Goal: Task Accomplishment & Management: Use online tool/utility

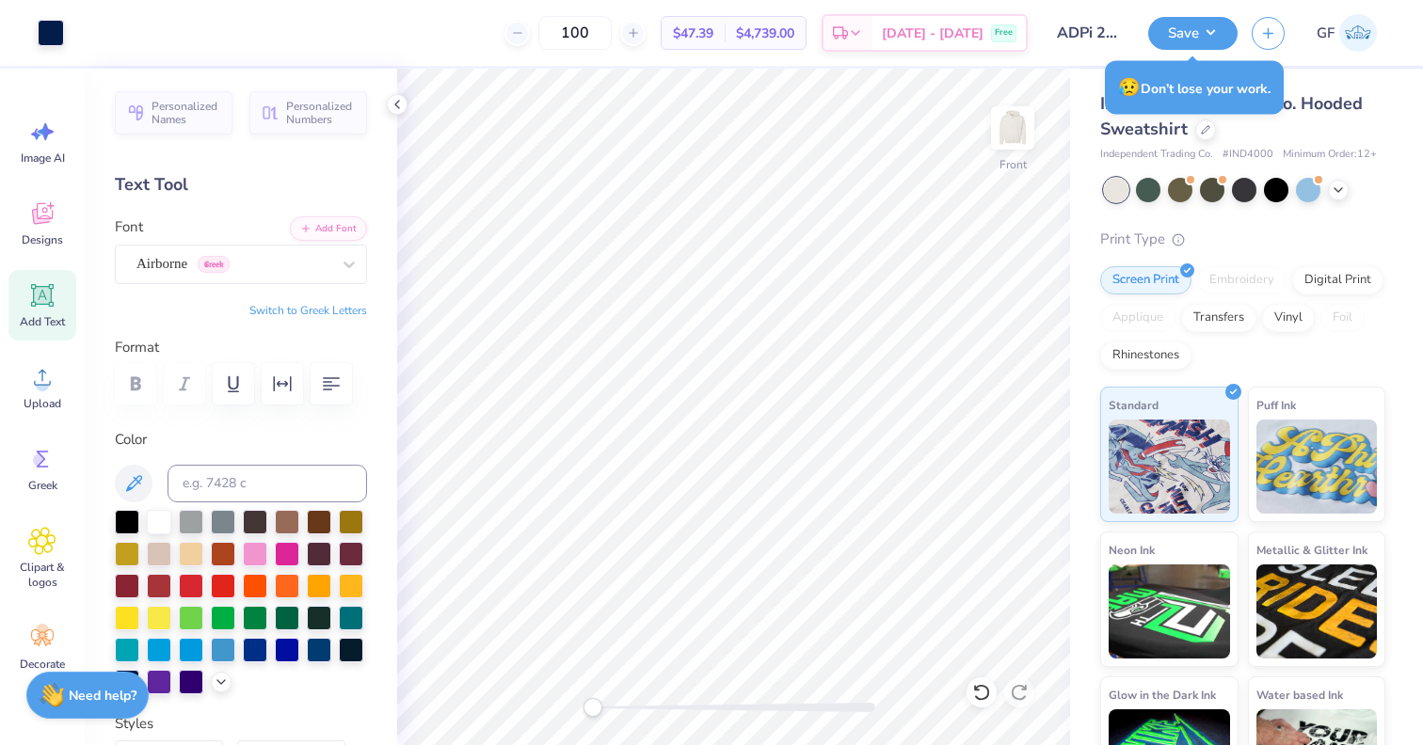
scroll to position [46, 0]
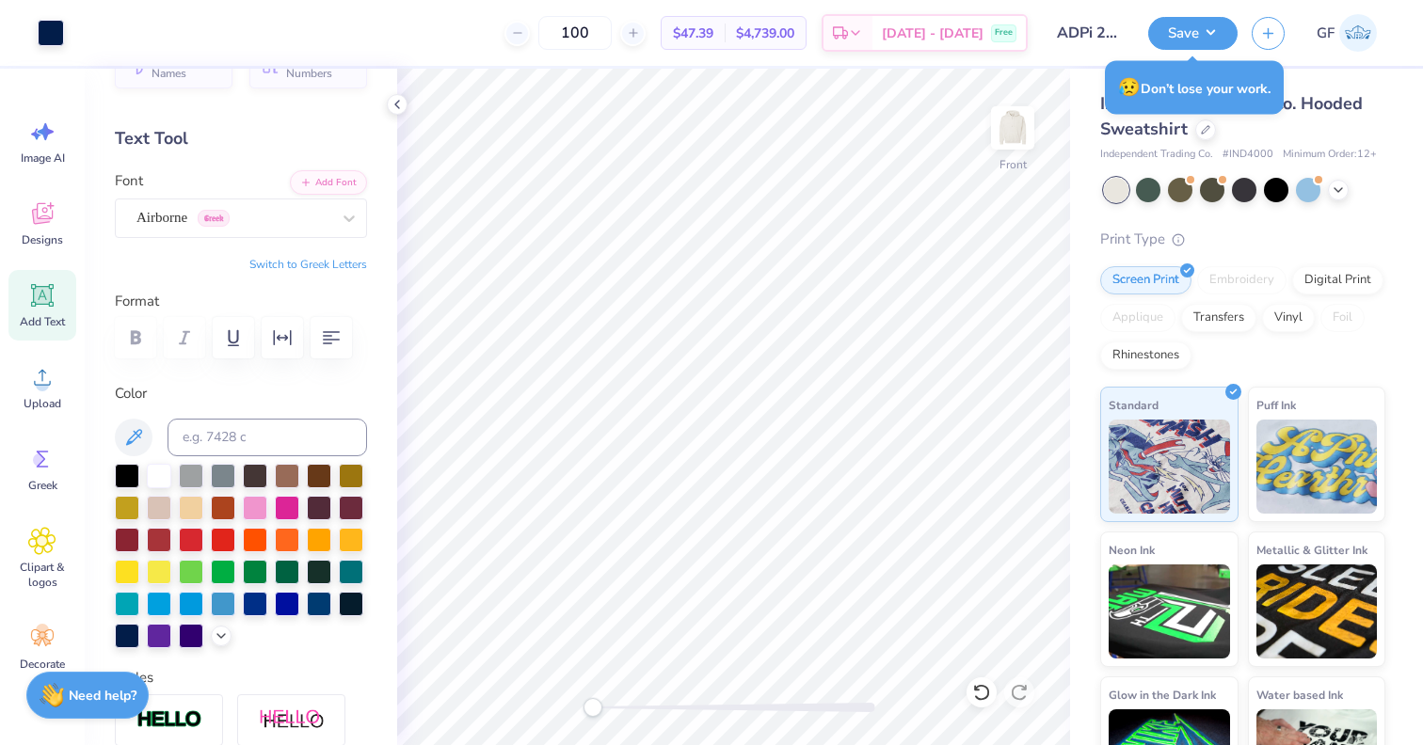
click at [1298, 83] on div "Independent Trading Co. Hooded Sweatshirt Independent Trading Co. # IND4000 Min…" at bounding box center [1246, 440] width 353 height 743
click at [1204, 127] on icon at bounding box center [1204, 127] width 9 height 9
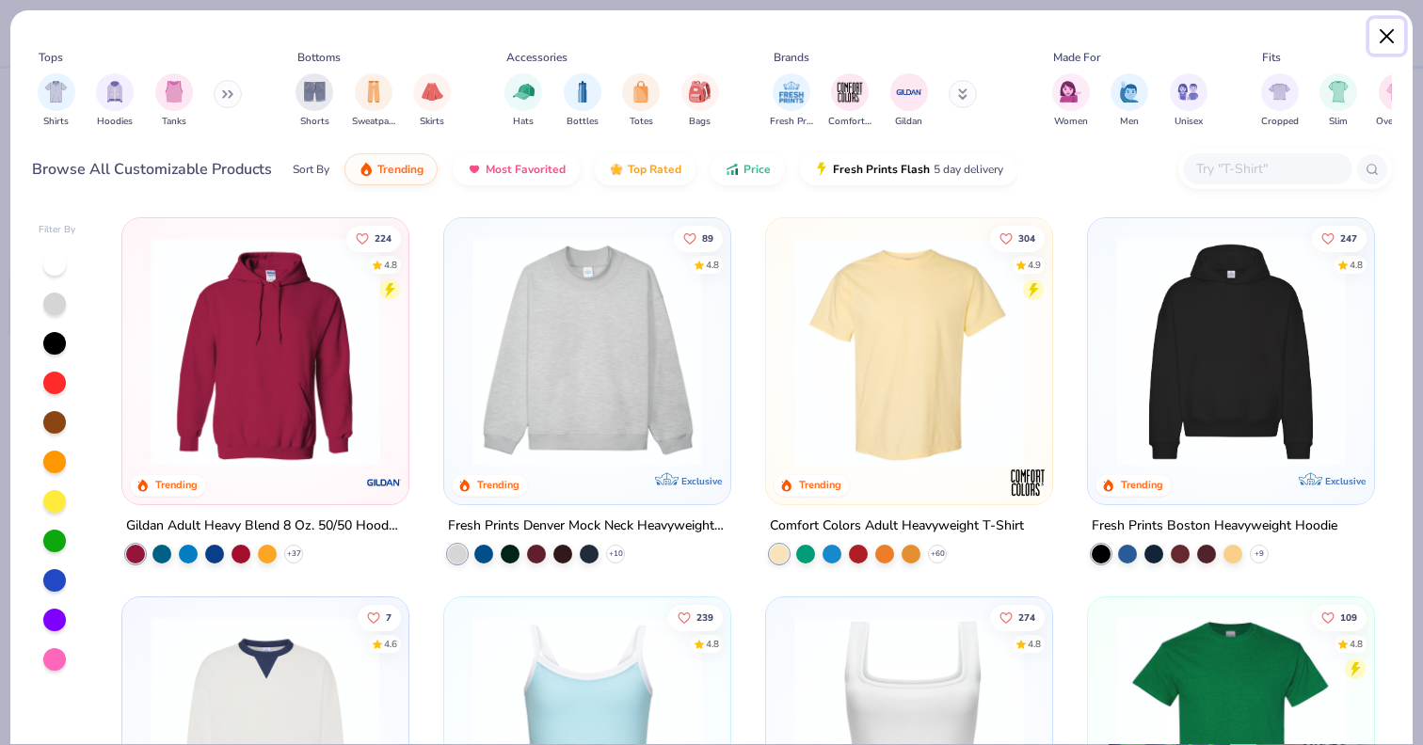
click at [1382, 35] on button "Close" at bounding box center [1387, 37] width 36 height 36
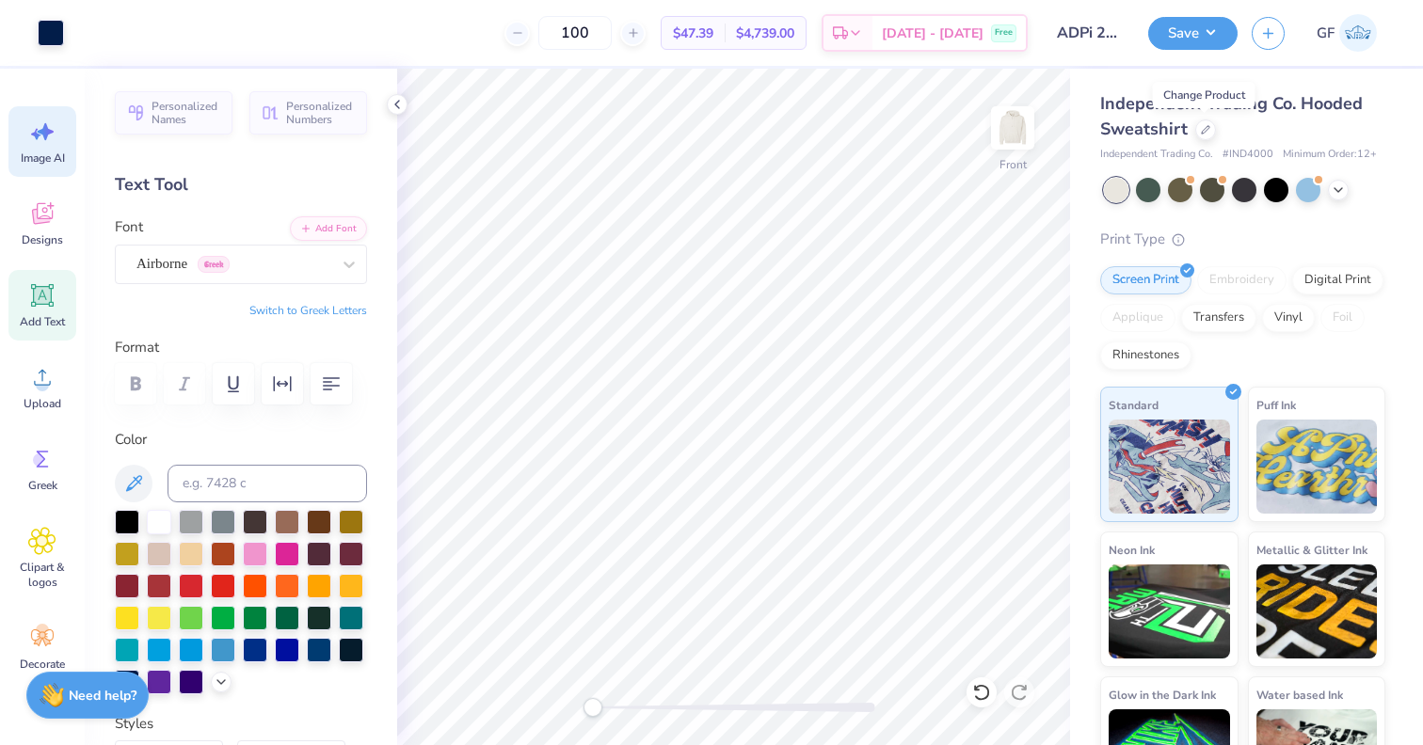
click at [55, 139] on icon at bounding box center [42, 132] width 28 height 28
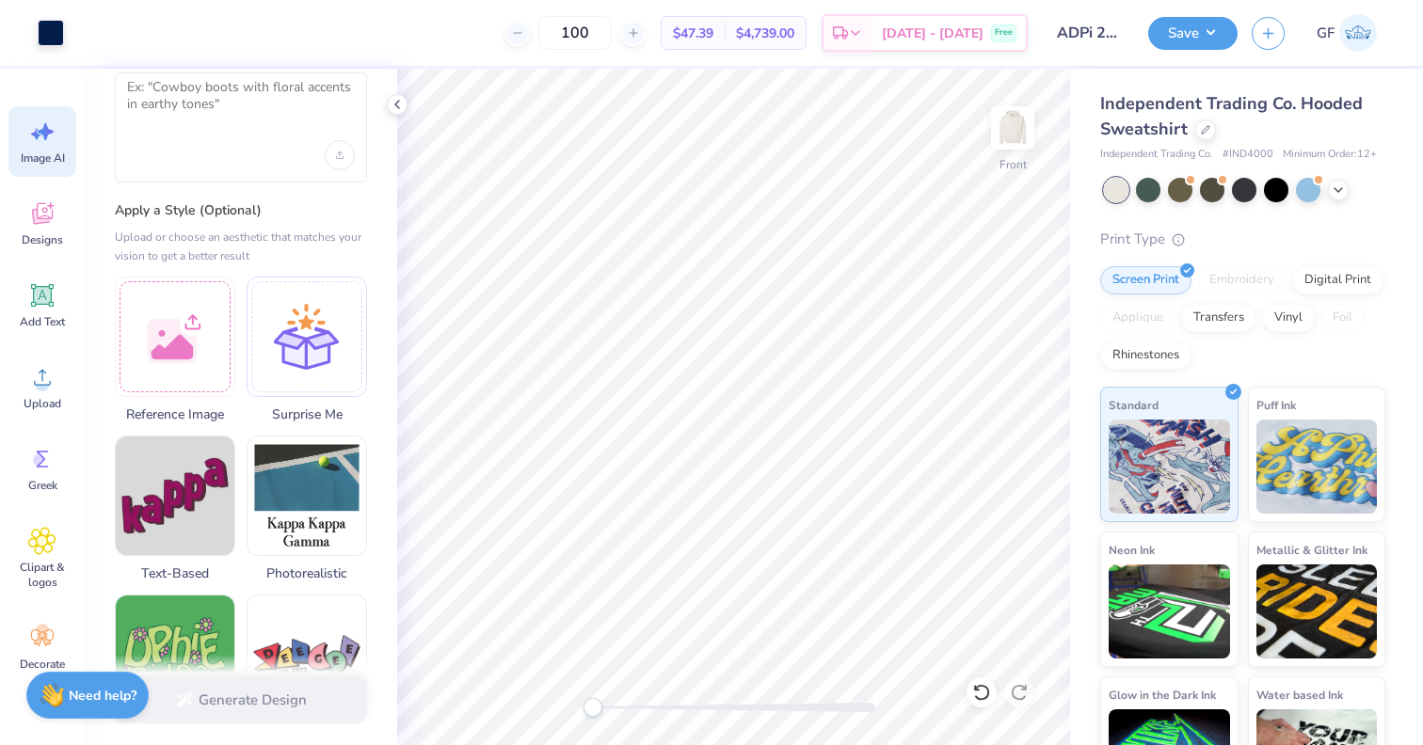
scroll to position [108, 0]
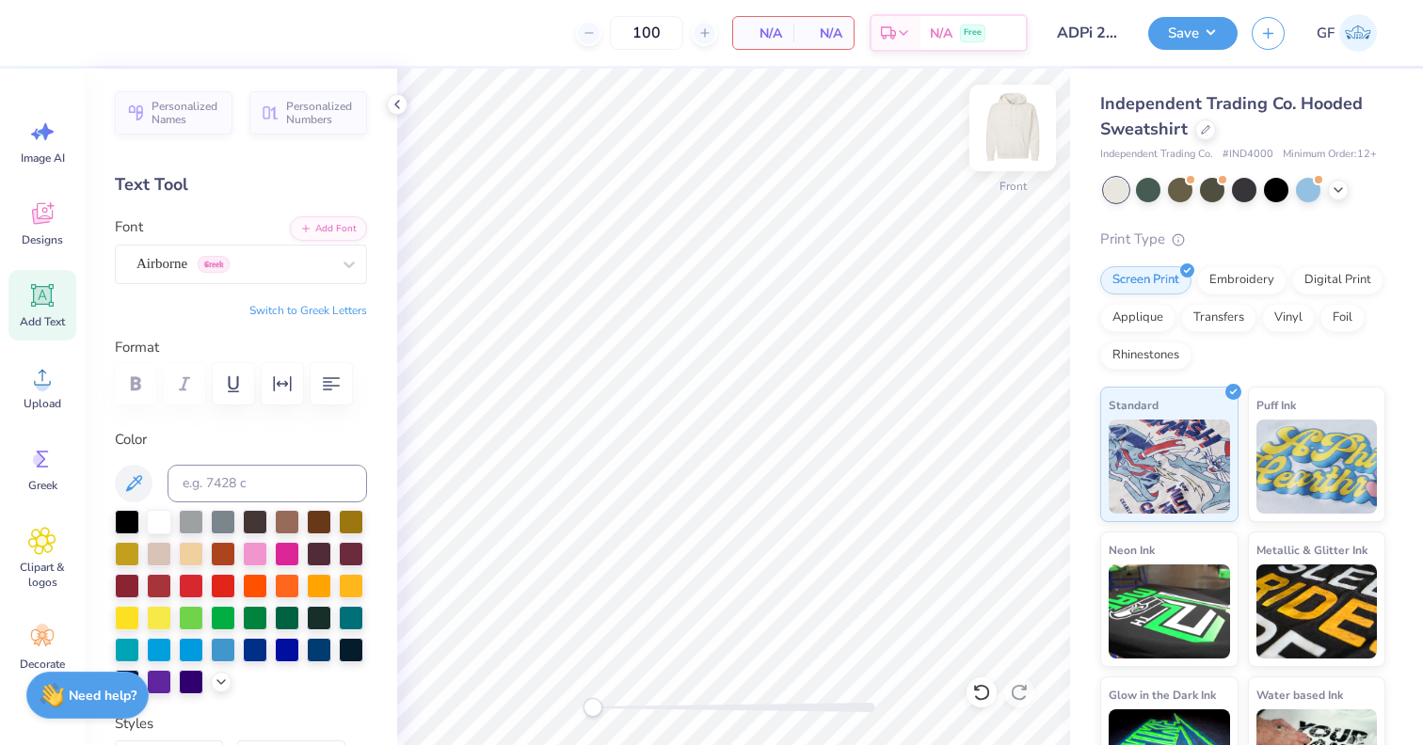
click at [1011, 128] on img at bounding box center [1012, 127] width 75 height 75
click at [50, 145] on icon at bounding box center [42, 132] width 28 height 28
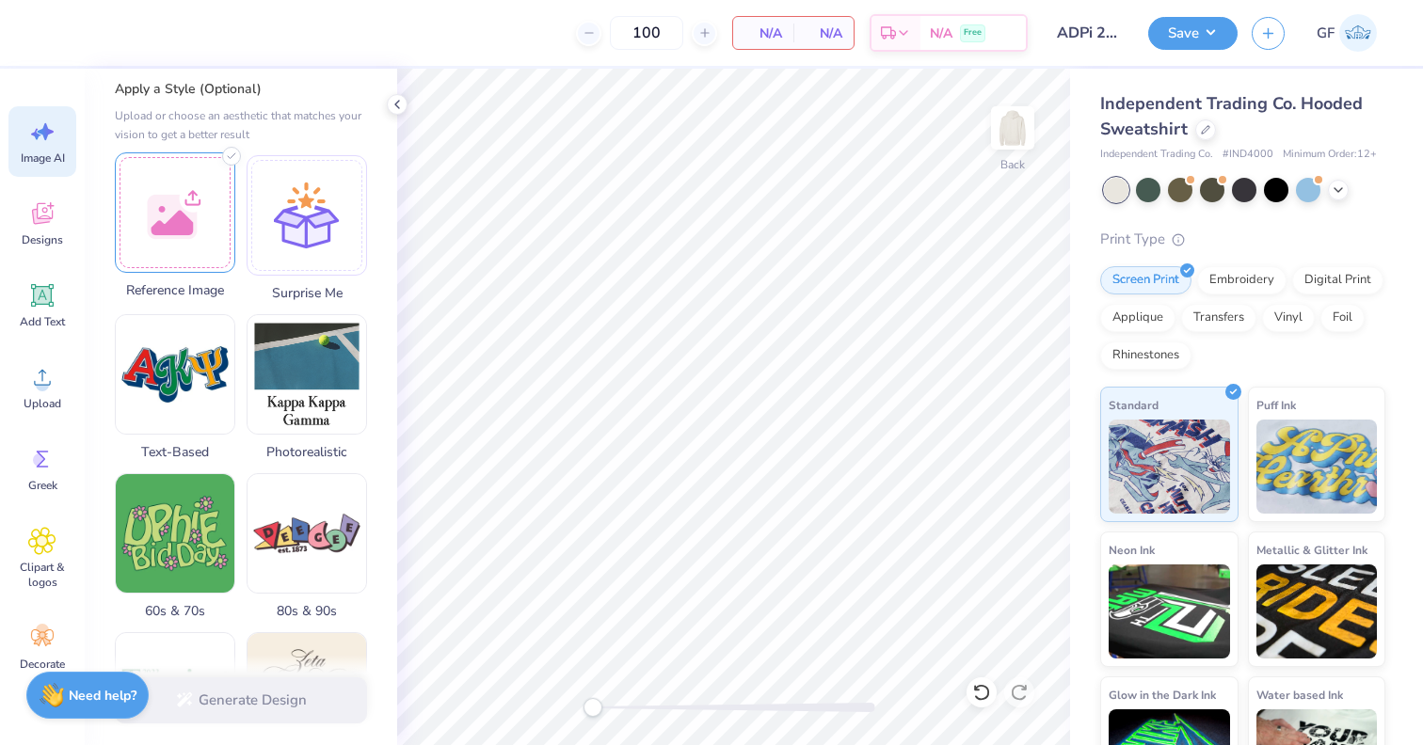
scroll to position [210, 0]
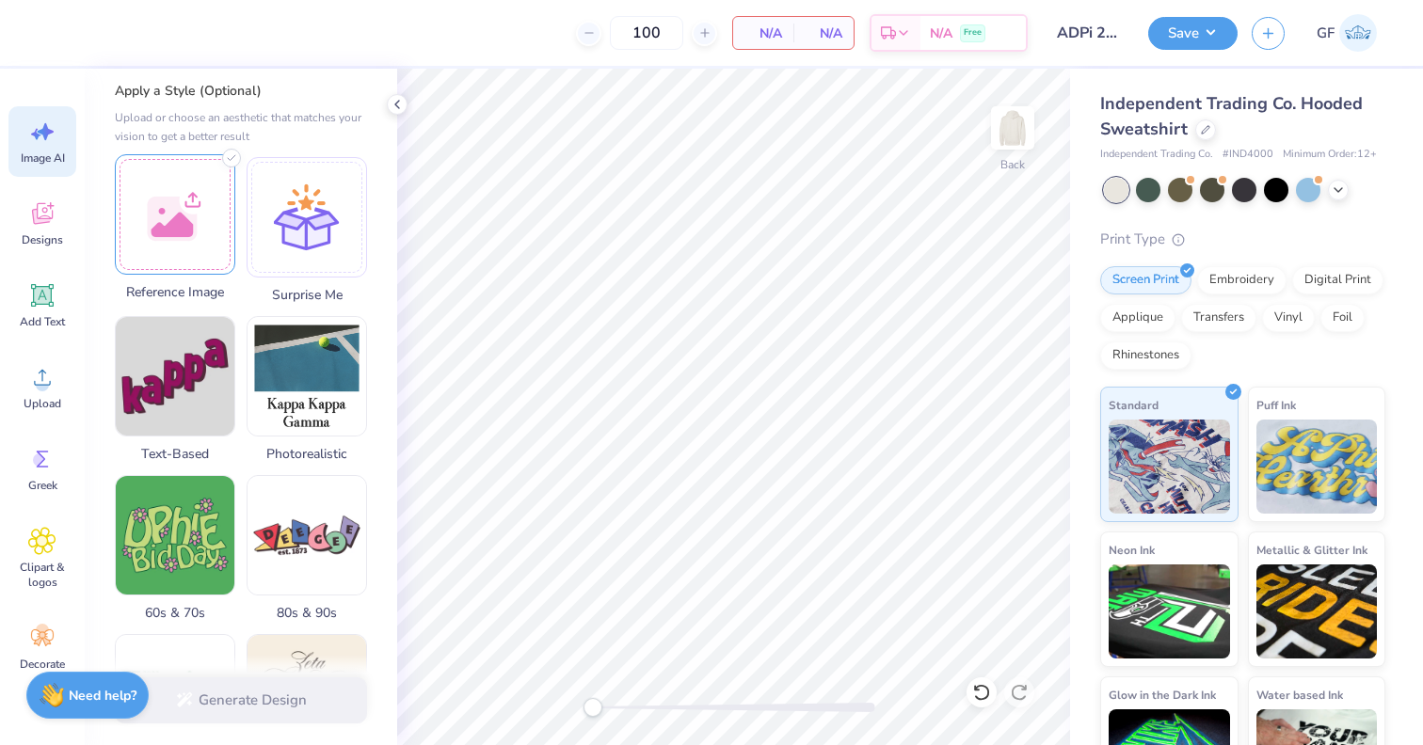
click at [167, 233] on div at bounding box center [175, 214] width 120 height 120
click at [185, 219] on div at bounding box center [175, 214] width 120 height 120
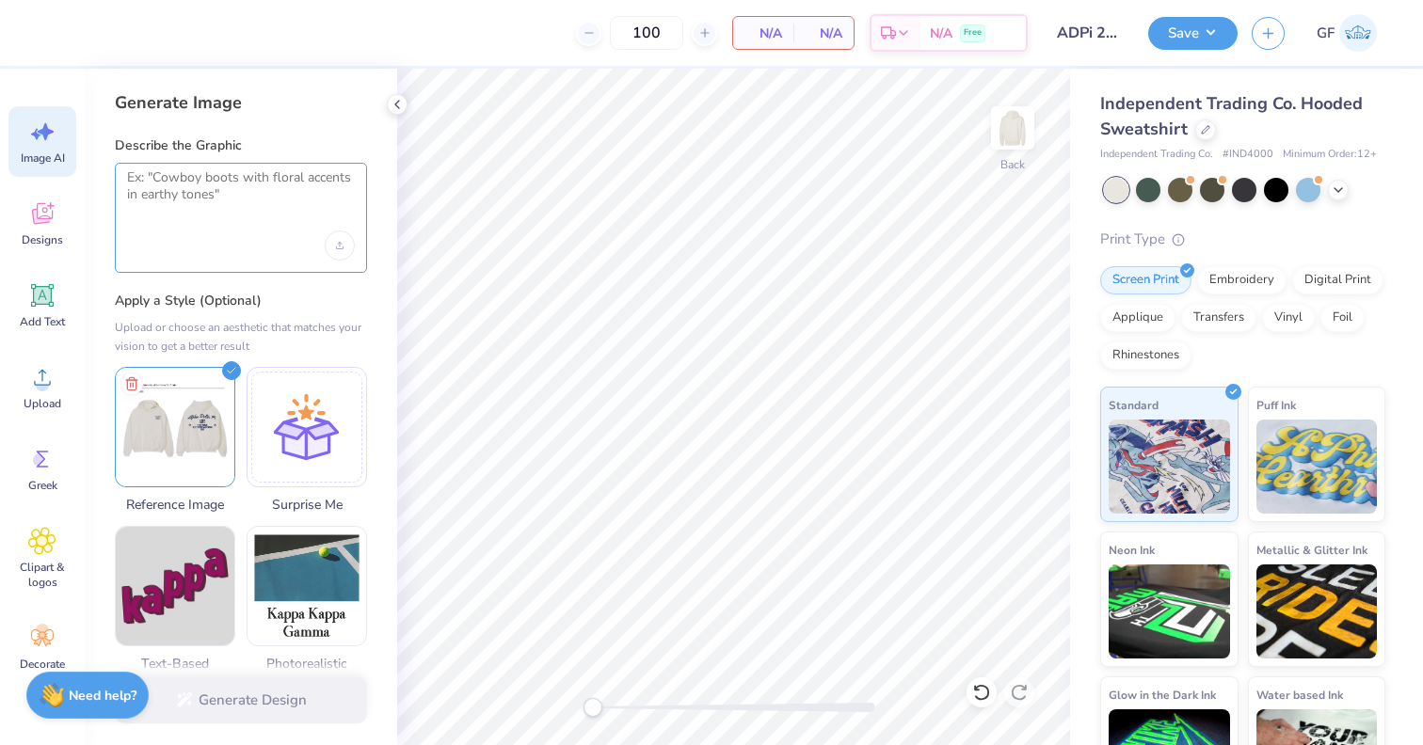
click at [196, 193] on textarea at bounding box center [241, 192] width 228 height 47
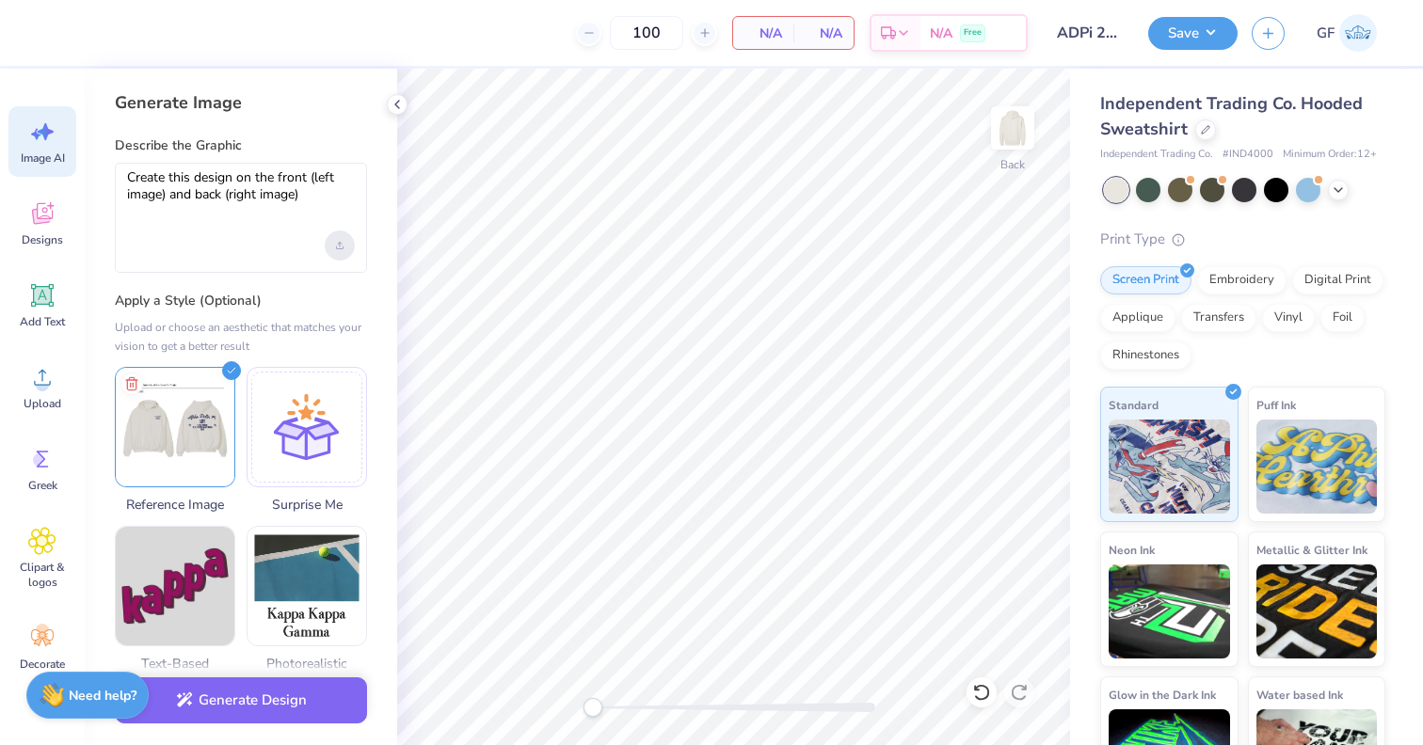
click at [338, 246] on icon "Upload image" at bounding box center [340, 246] width 8 height 8
click at [252, 207] on textarea "Create this design on the front (left image) and back (right image)" at bounding box center [241, 192] width 228 height 47
click at [237, 179] on textarea "Create this design on the front (left image) and back (right image)" at bounding box center [241, 192] width 228 height 47
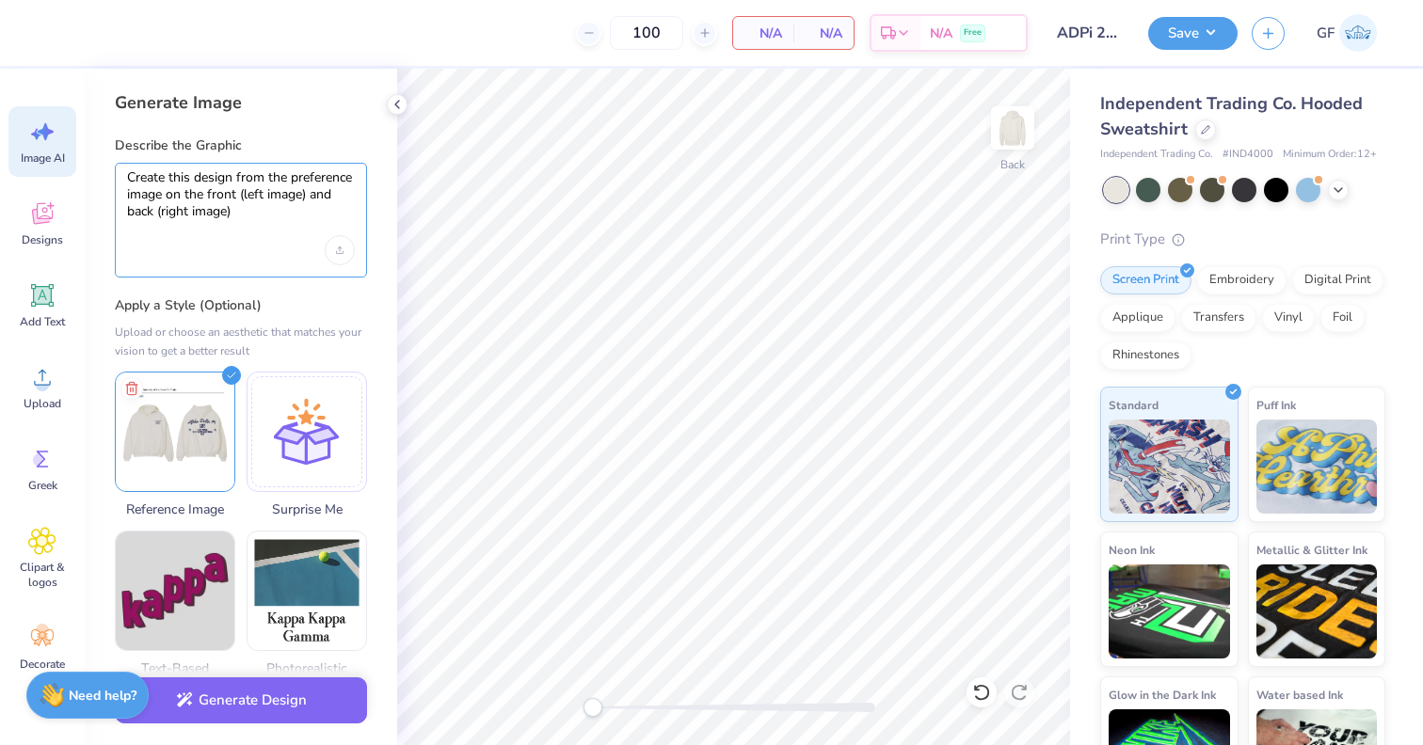
type textarea "Create this design from the preference image on the front (left image) and back…"
click at [267, 227] on div "Create this design from the preference image on the front (left image) and back…" at bounding box center [241, 220] width 252 height 115
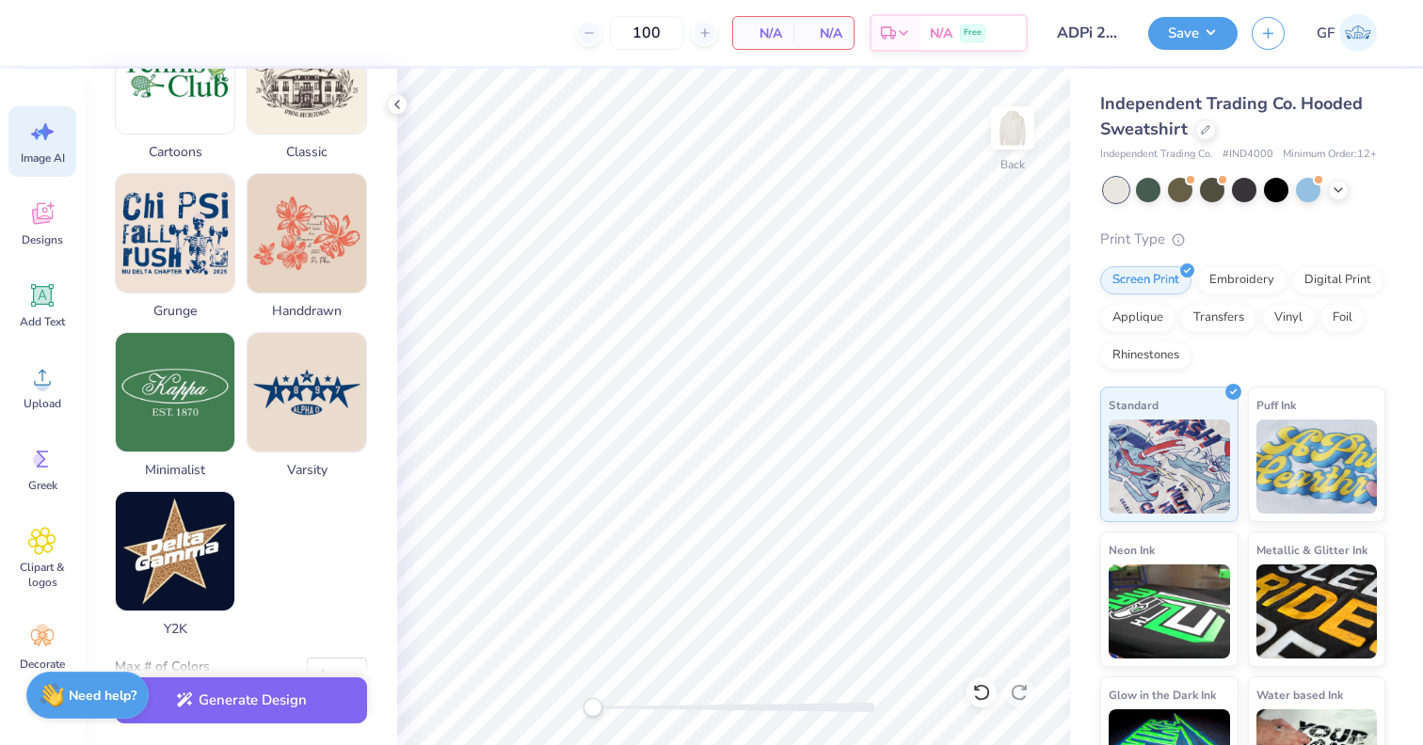
scroll to position [883, 0]
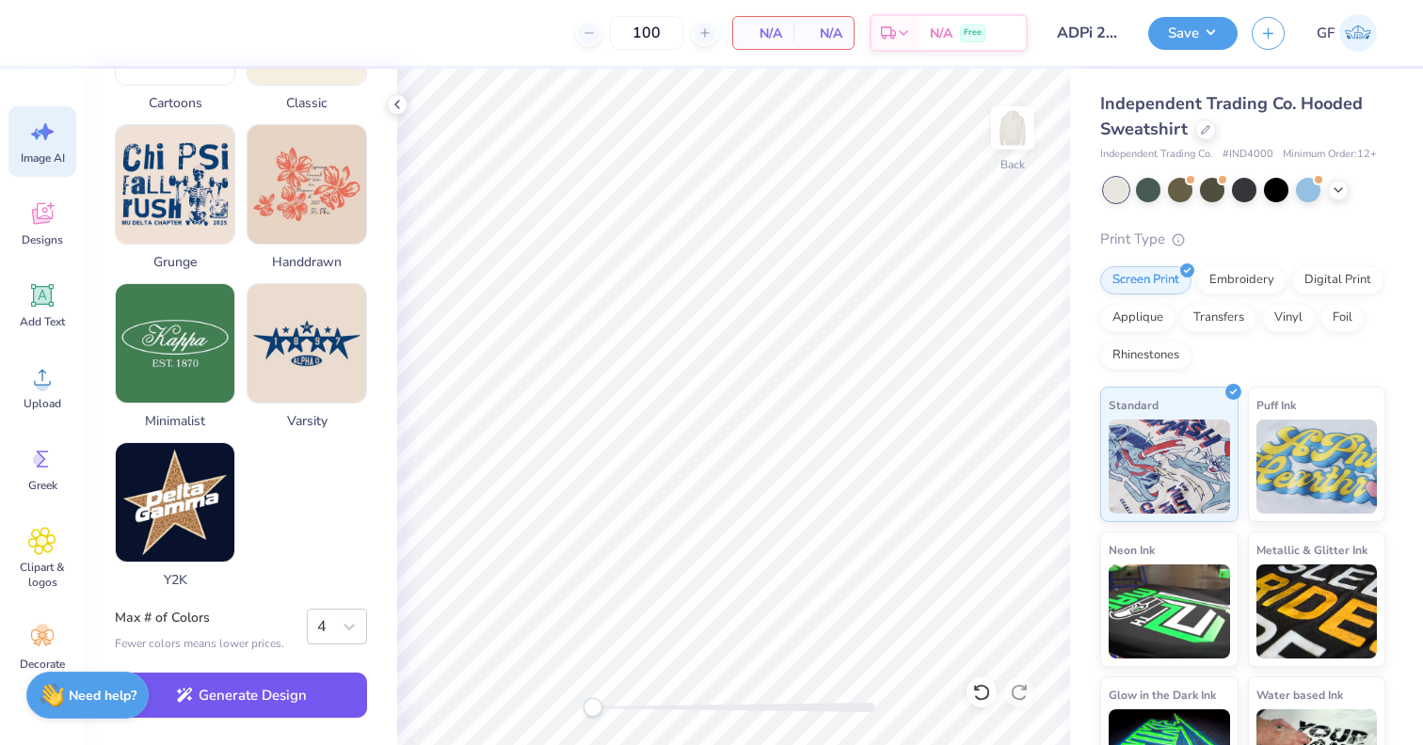
click at [254, 708] on button "Generate Design" at bounding box center [241, 696] width 252 height 46
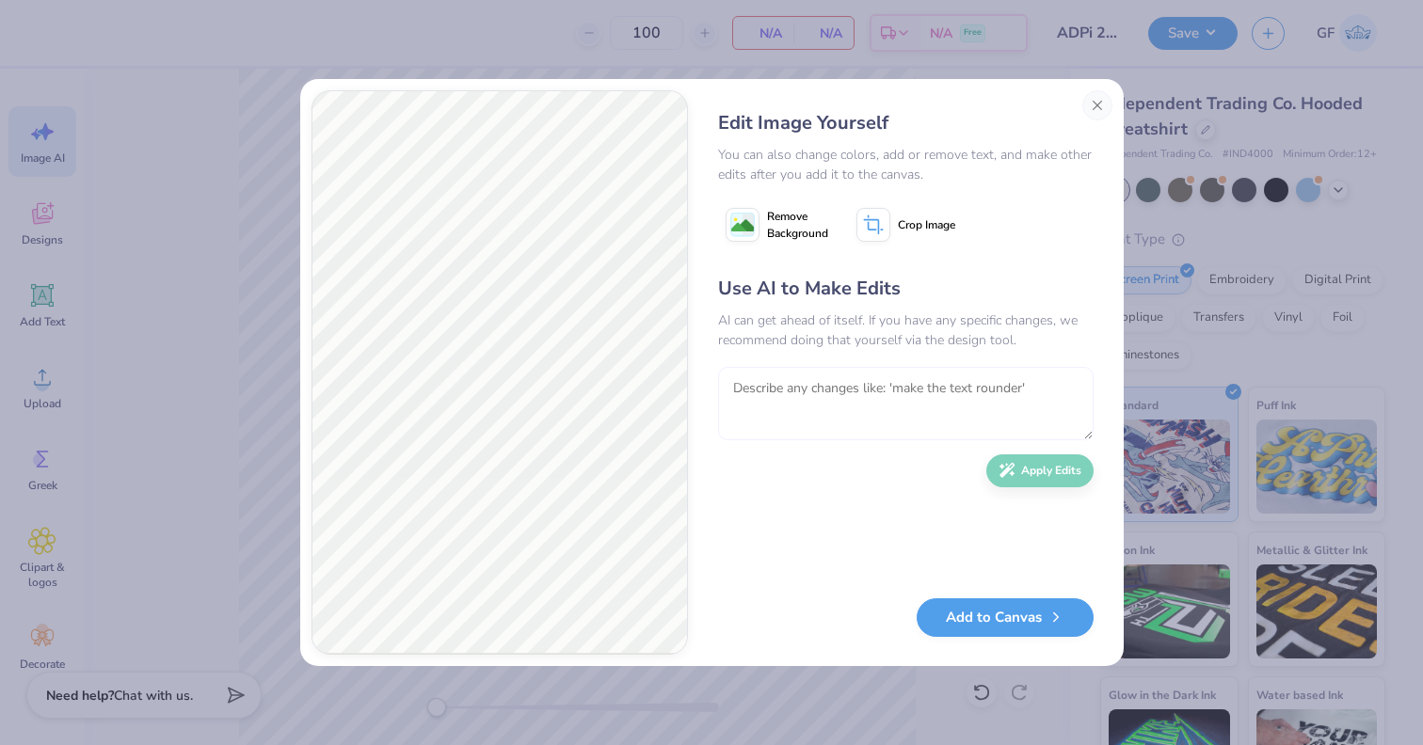
click at [763, 385] on textarea at bounding box center [905, 403] width 375 height 73
click at [951, 394] on textarea "Make it exactly like the image. Make it blue" at bounding box center [905, 403] width 375 height 73
click at [1050, 403] on textarea "Make it exactly like the image. Make the writing blue" at bounding box center [905, 403] width 375 height 73
type textarea "Make it exactly like the image. Make the writing blue. Make the sweatshirt colo…"
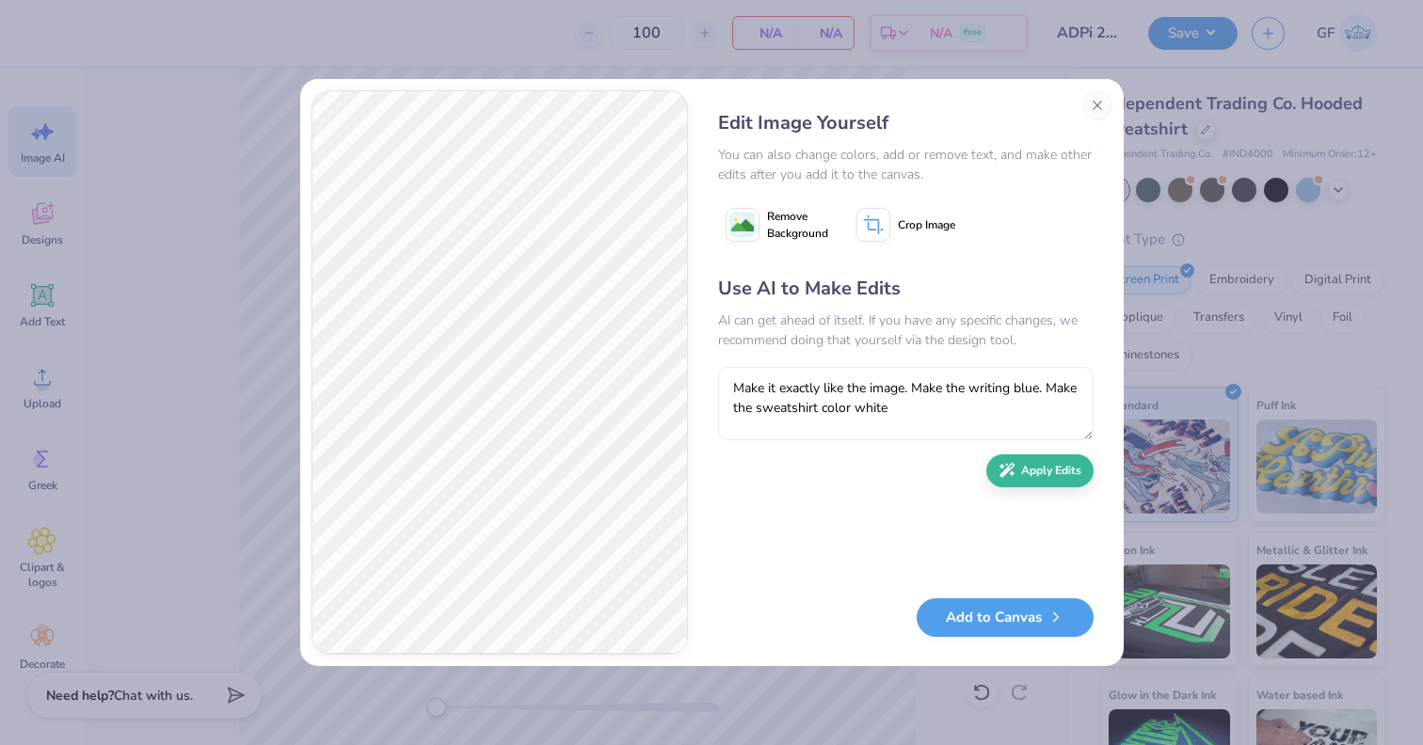
click at [1093, 471] on div "Edit Image Yourself You can also change colors, add or remove text, and make ot…" at bounding box center [905, 372] width 413 height 564
click at [1081, 471] on button "Apply Edits" at bounding box center [1039, 466] width 107 height 33
